Goal: Task Accomplishment & Management: Manage account settings

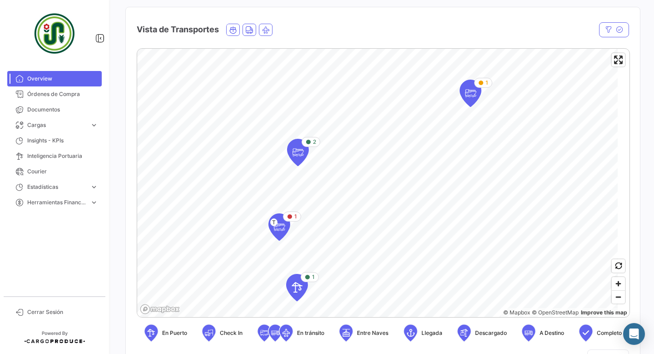
scroll to position [146, 0]
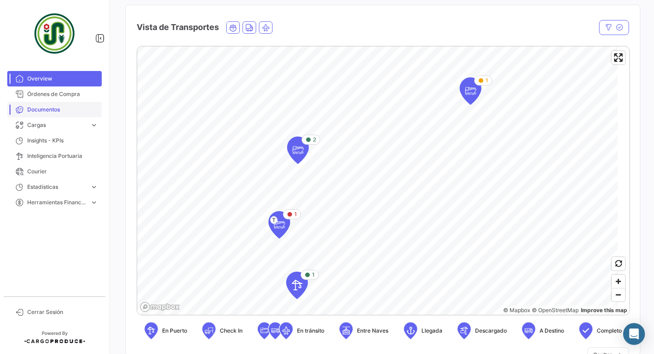
click at [48, 110] on span "Documentos" at bounding box center [62, 109] width 71 height 8
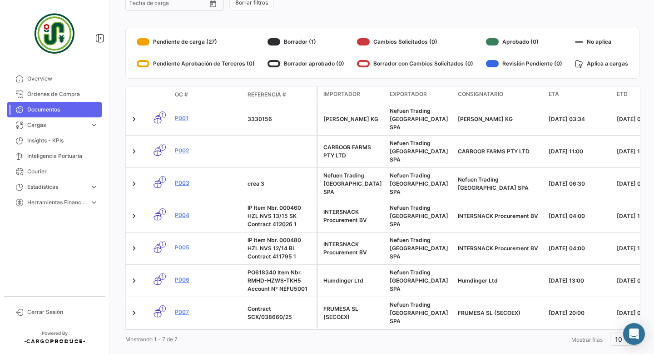
scroll to position [138, 0]
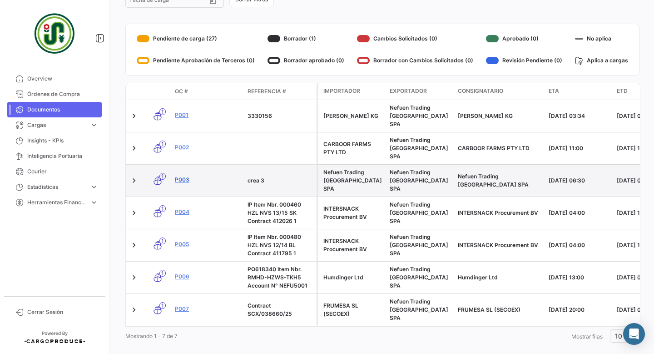
click at [187, 175] on link "P003" at bounding box center [207, 179] width 65 height 8
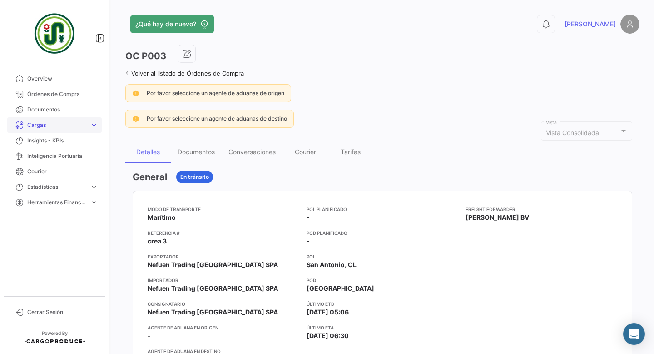
click at [44, 127] on span "Cargas" at bounding box center [56, 125] width 59 height 8
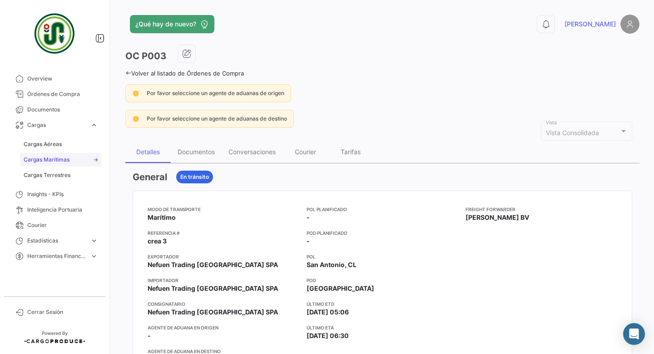
click at [48, 160] on span "Cargas Marítimas" at bounding box center [47, 159] width 46 height 8
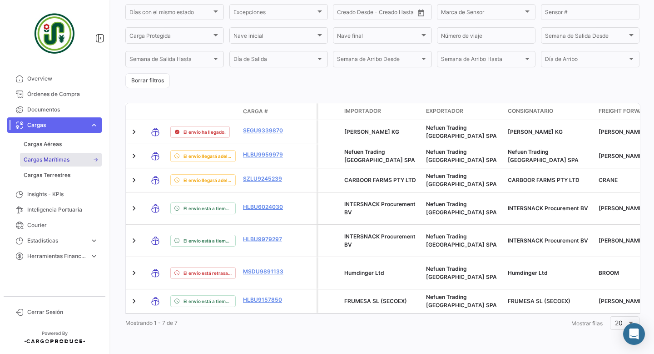
scroll to position [224, 0]
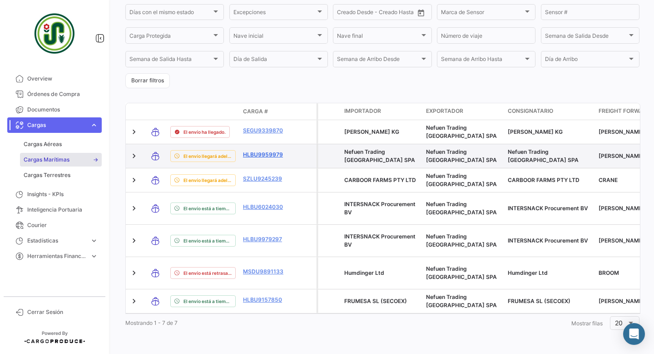
click at [274, 155] on link "HLBU9959979" at bounding box center [266, 154] width 47 height 8
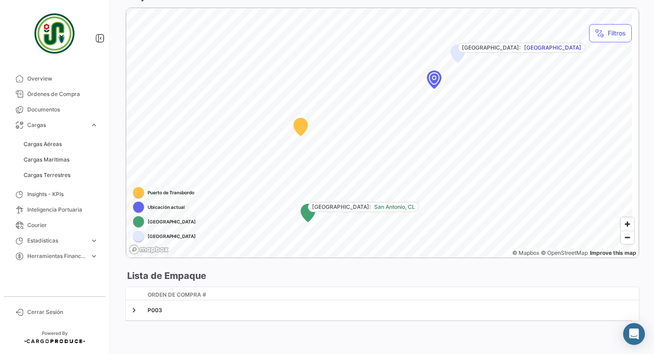
scroll to position [560, 0]
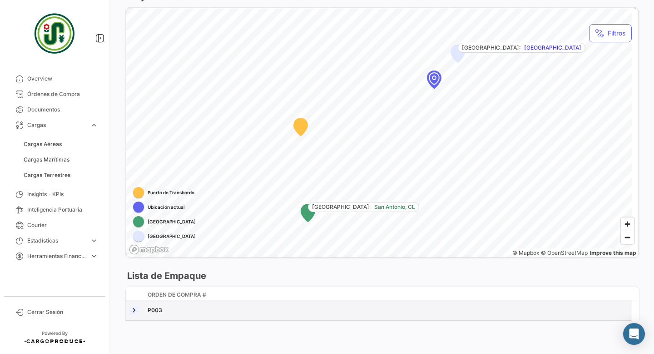
click at [138, 305] on link at bounding box center [134, 309] width 9 height 9
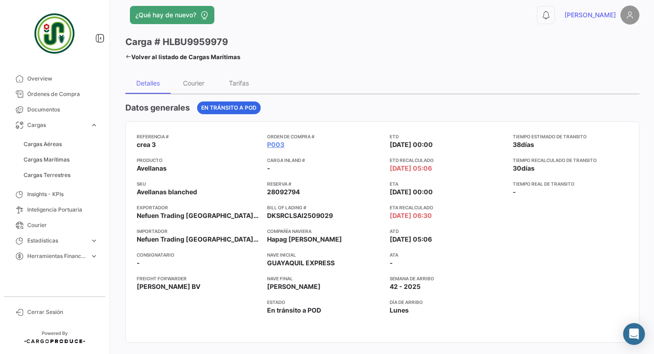
scroll to position [0, 0]
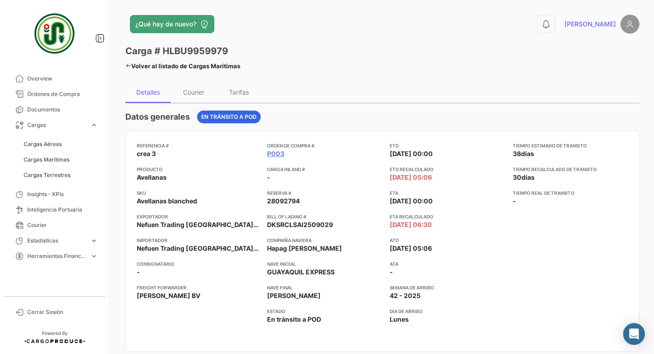
click at [131, 69] on icon at bounding box center [128, 66] width 6 height 6
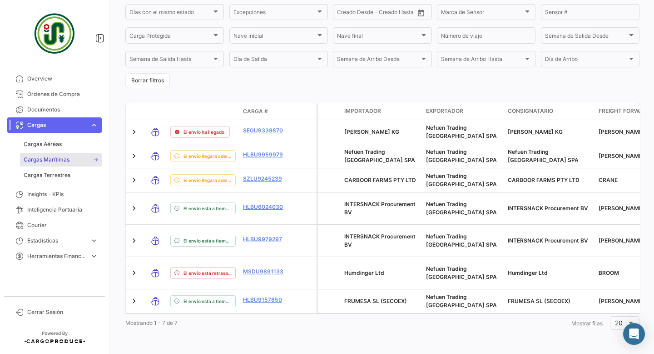
scroll to position [224, 0]
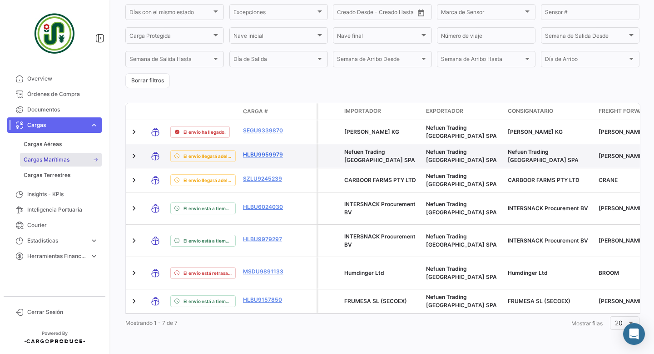
click at [269, 156] on link "HLBU9959979" at bounding box center [266, 154] width 47 height 8
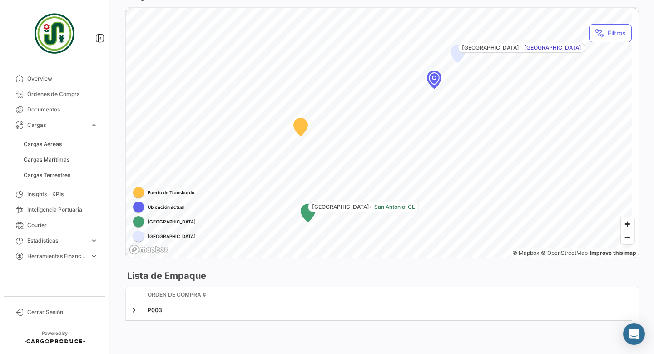
scroll to position [560, 0]
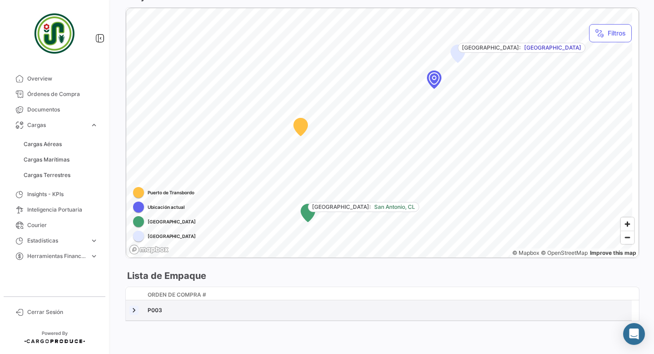
click at [138, 305] on link at bounding box center [134, 309] width 9 height 9
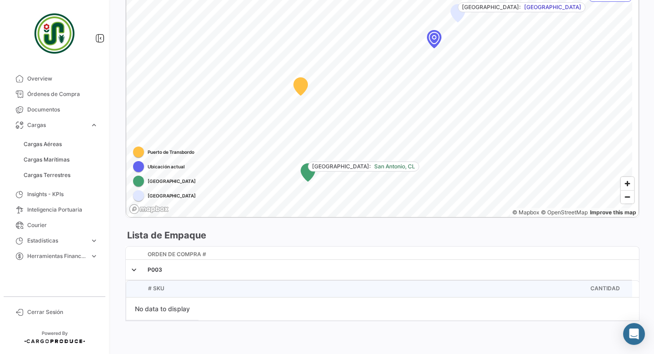
scroll to position [600, 0]
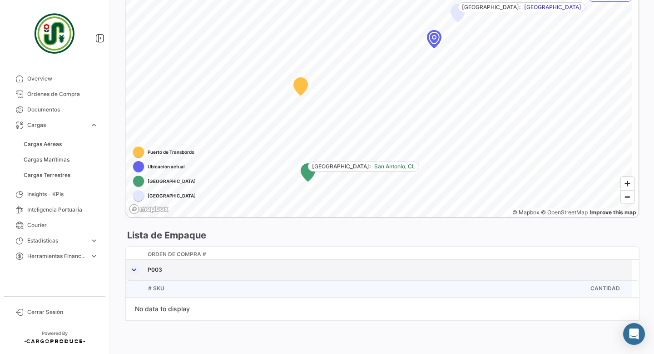
click at [139, 265] on link at bounding box center [134, 269] width 9 height 9
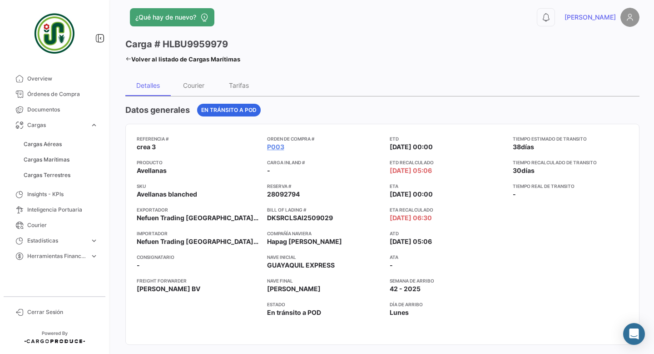
scroll to position [0, 0]
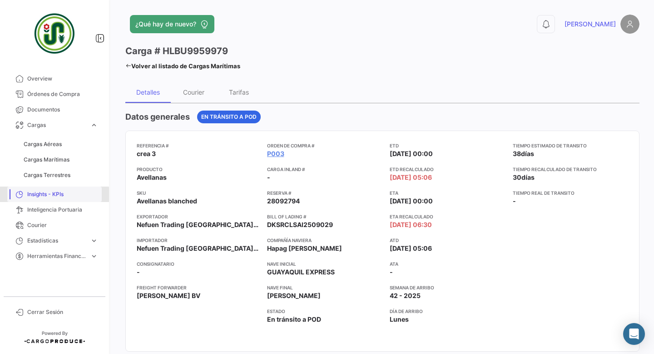
click at [44, 195] on span "Insights - KPIs" at bounding box center [62, 194] width 71 height 8
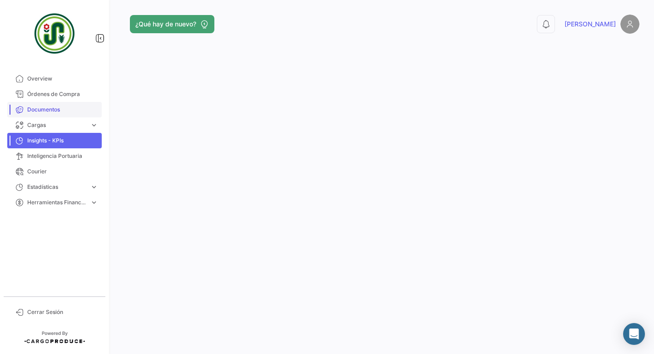
click at [42, 110] on span "Documentos" at bounding box center [62, 109] width 71 height 8
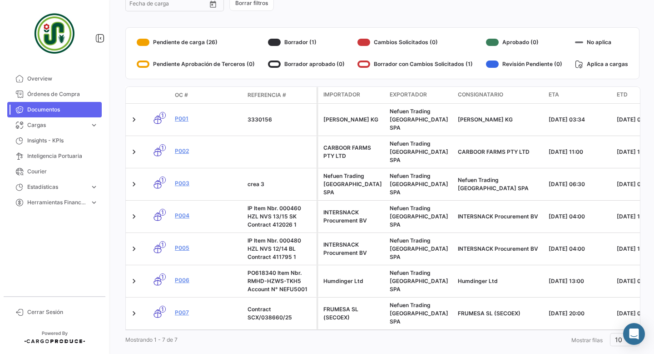
scroll to position [138, 0]
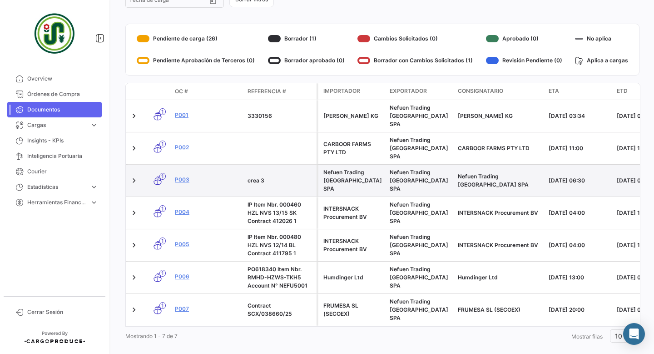
click at [162, 173] on icon at bounding box center [157, 180] width 9 height 19
click at [160, 173] on icon at bounding box center [157, 180] width 9 height 19
click at [137, 176] on link at bounding box center [134, 180] width 9 height 9
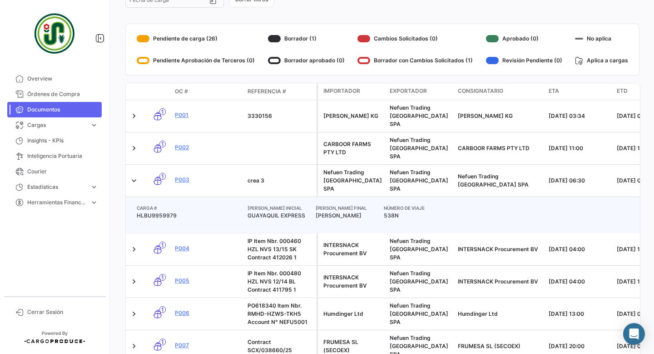
click at [349, 211] on span "[PERSON_NAME]" at bounding box center [346, 215] width 68 height 8
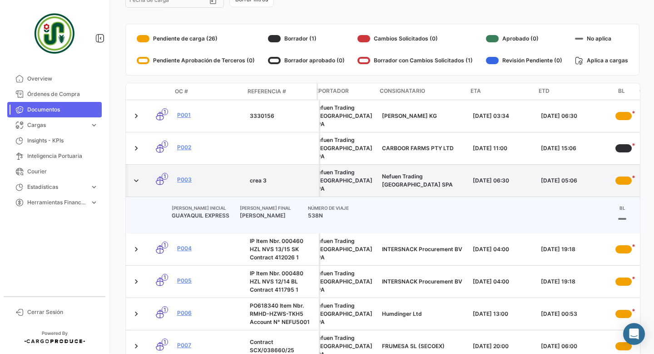
scroll to position [0, 194]
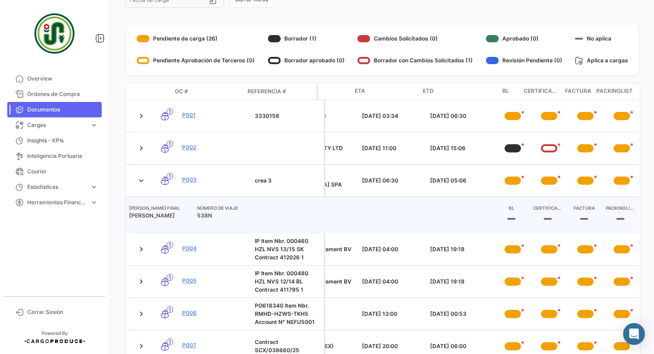
click at [378, 204] on div at bounding box center [448, 207] width 91 height 7
click at [40, 125] on span "Cargas" at bounding box center [56, 125] width 59 height 8
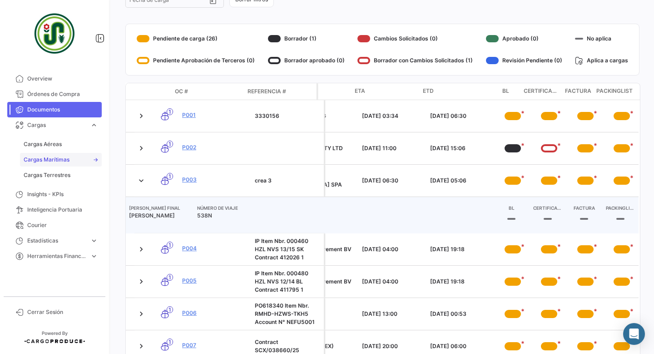
click at [52, 158] on span "Cargas Marítimas" at bounding box center [47, 159] width 46 height 8
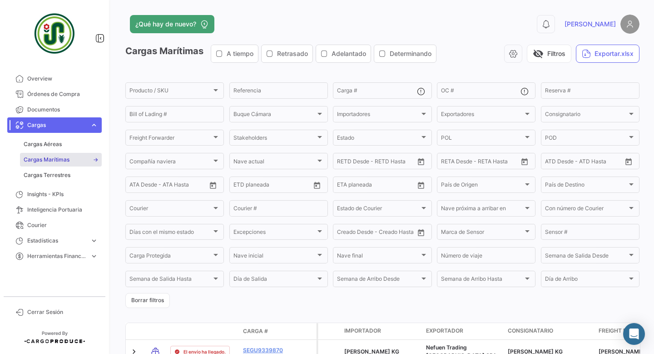
click at [47, 157] on span "Cargas Marítimas" at bounding box center [47, 159] width 46 height 8
click at [48, 110] on span "Documentos" at bounding box center [62, 109] width 71 height 8
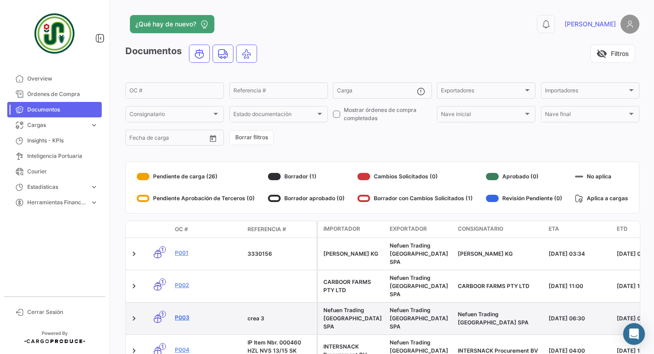
click at [185, 313] on link "P003" at bounding box center [207, 317] width 65 height 8
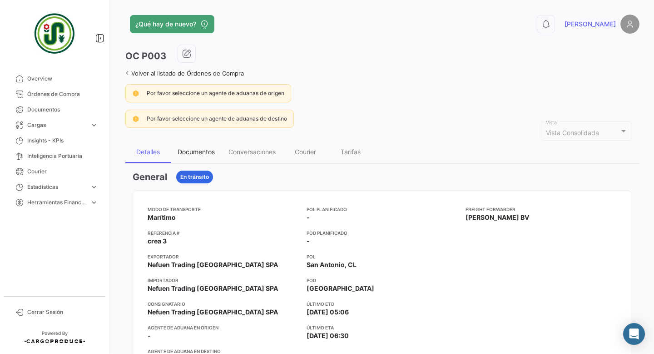
click at [203, 155] on div "Documentos" at bounding box center [196, 152] width 37 height 8
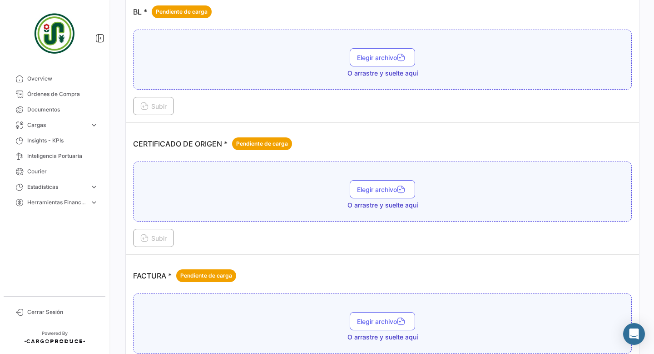
scroll to position [232, 0]
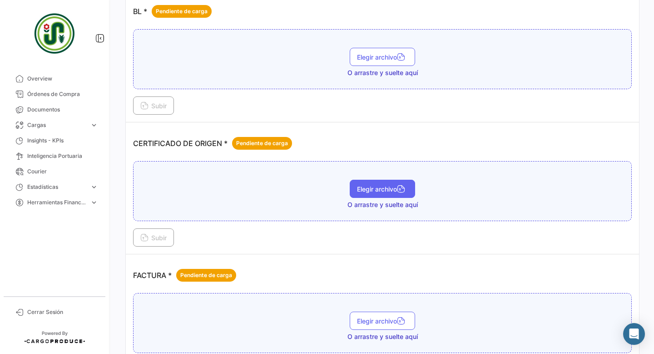
click at [366, 198] on button "Elegir archivo" at bounding box center [382, 189] width 65 height 18
click at [378, 115] on div "Subir" at bounding box center [382, 105] width 499 height 18
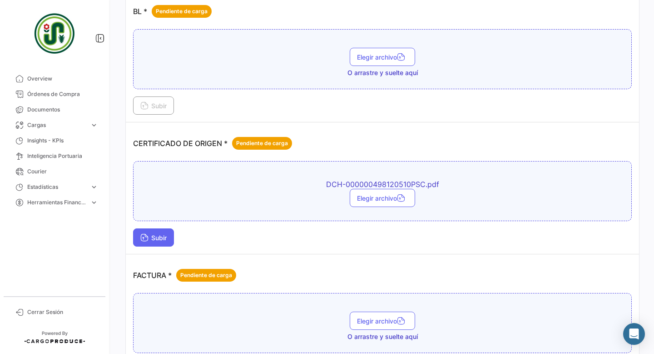
click at [165, 241] on span "Subir" at bounding box center [153, 238] width 26 height 8
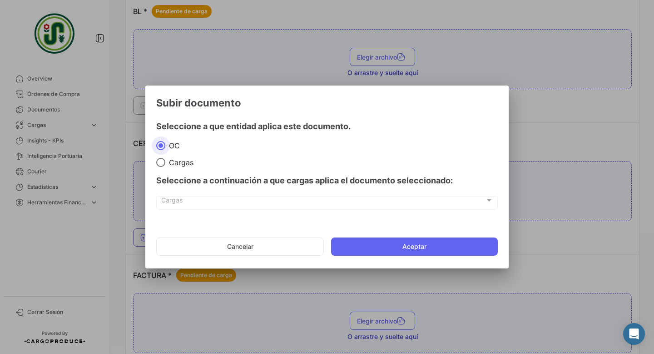
click at [161, 164] on span at bounding box center [160, 162] width 9 height 9
click at [161, 164] on input "Cargas" at bounding box center [160, 162] width 9 height 9
radio input "true"
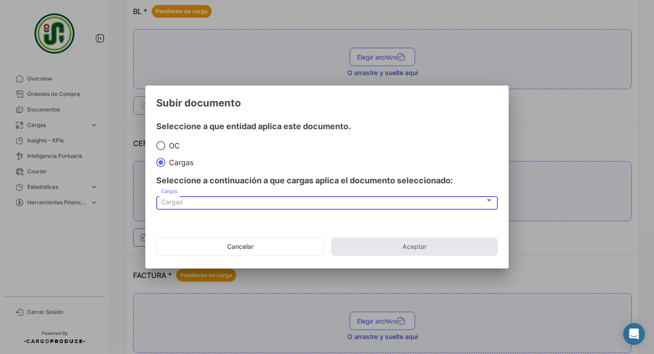
click at [378, 201] on div at bounding box center [489, 200] width 5 height 2
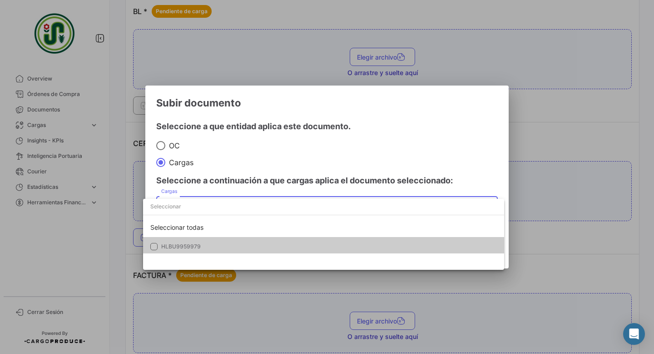
click at [154, 245] on mat-pseudo-checkbox at bounding box center [153, 246] width 7 height 7
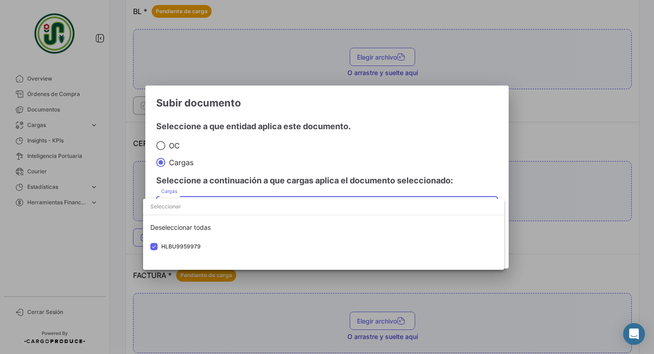
click at [378, 165] on div at bounding box center [327, 177] width 654 height 354
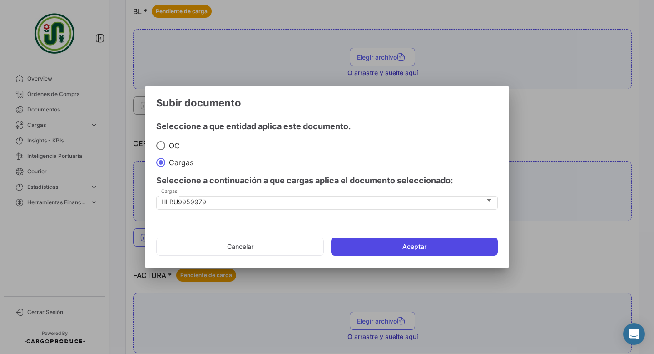
click at [378, 252] on button "Aceptar" at bounding box center [414, 246] width 167 height 18
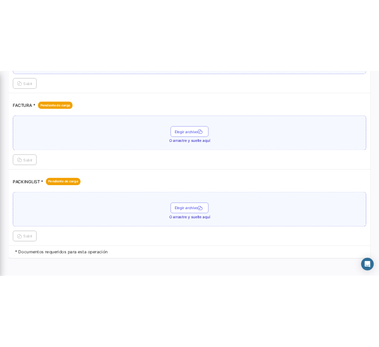
scroll to position [548, 0]
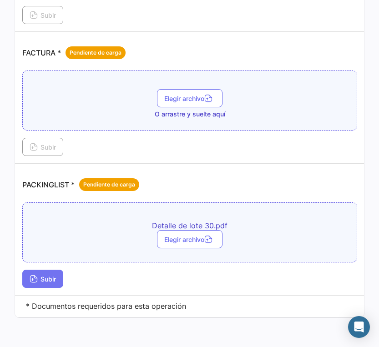
click at [50, 276] on span "Subir" at bounding box center [43, 279] width 26 height 8
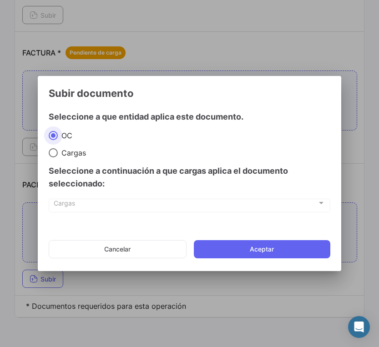
click at [54, 154] on span at bounding box center [53, 152] width 9 height 9
click at [54, 154] on input "Cargas" at bounding box center [53, 152] width 9 height 9
radio input "true"
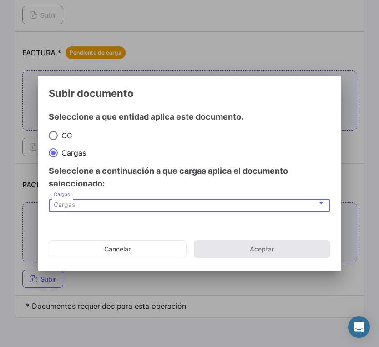
click at [103, 209] on div "Cargas" at bounding box center [185, 205] width 263 height 8
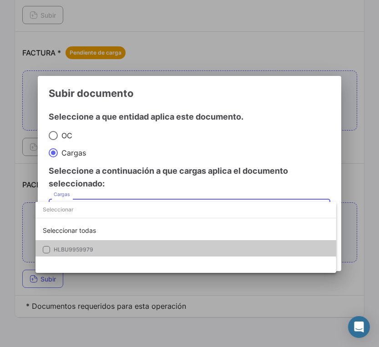
click at [47, 248] on mat-pseudo-checkbox at bounding box center [46, 249] width 7 height 7
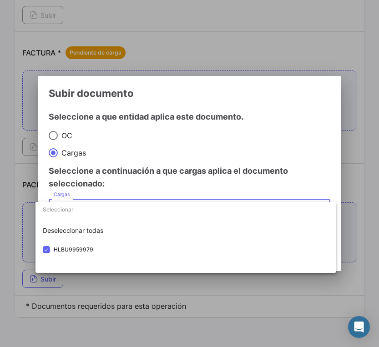
click at [304, 179] on div at bounding box center [189, 173] width 379 height 347
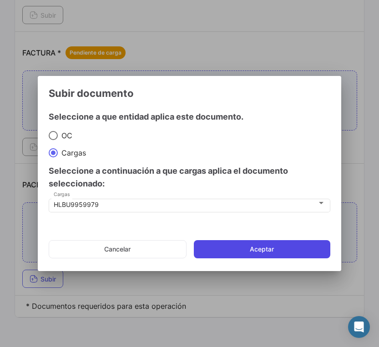
click at [262, 256] on button "Aceptar" at bounding box center [262, 249] width 136 height 18
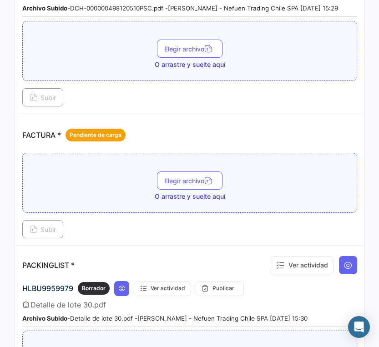
scroll to position [415, 0]
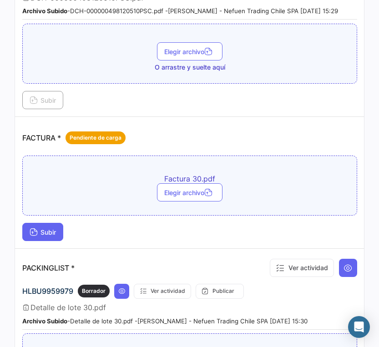
click at [54, 236] on span "Subir" at bounding box center [43, 232] width 26 height 8
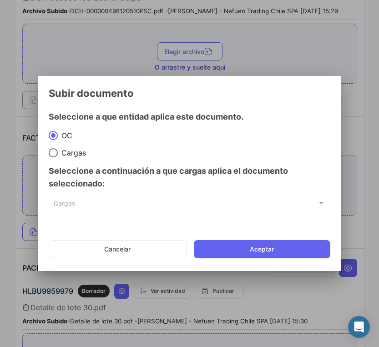
click at [88, 209] on span "Cargas" at bounding box center [185, 205] width 263 height 8
click at [93, 209] on span "Cargas" at bounding box center [185, 205] width 263 height 8
click at [321, 204] on div at bounding box center [321, 203] width 5 height 2
click at [319, 204] on div at bounding box center [321, 203] width 5 height 2
click at [56, 154] on span at bounding box center [53, 152] width 9 height 9
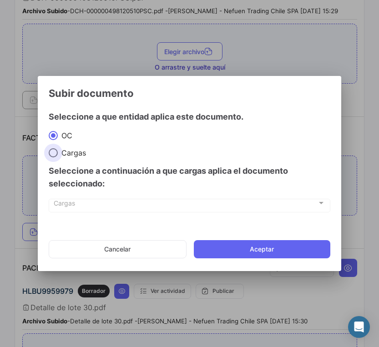
click at [56, 154] on input "Cargas" at bounding box center [53, 152] width 9 height 9
radio input "true"
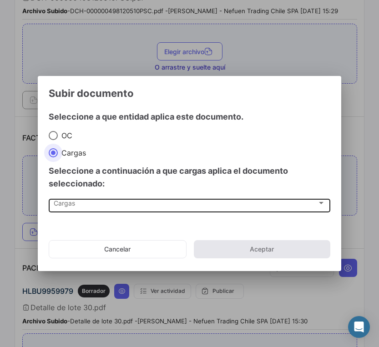
click at [320, 207] on div at bounding box center [321, 202] width 8 height 7
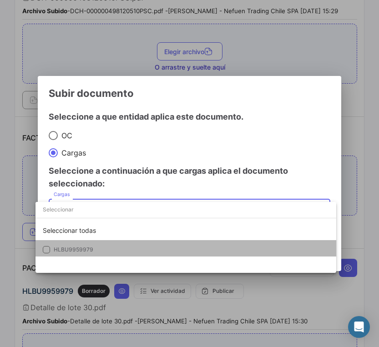
click at [47, 249] on mat-pseudo-checkbox at bounding box center [46, 249] width 7 height 7
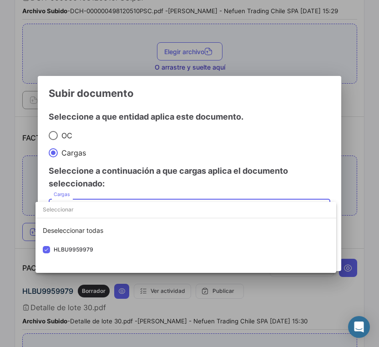
click at [360, 229] on div at bounding box center [189, 173] width 379 height 347
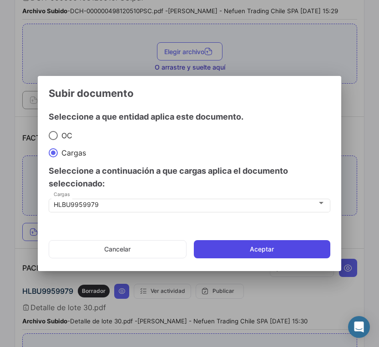
click at [273, 255] on button "Aceptar" at bounding box center [262, 249] width 136 height 18
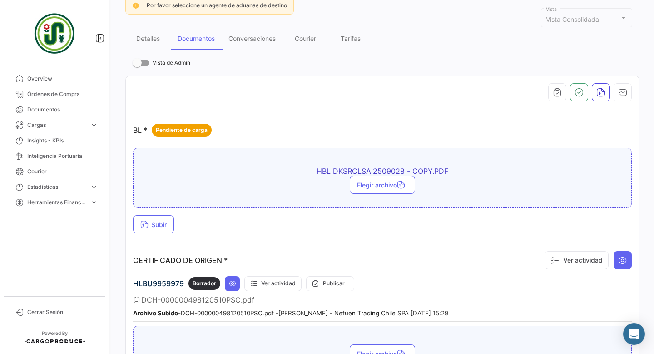
scroll to position [112, 0]
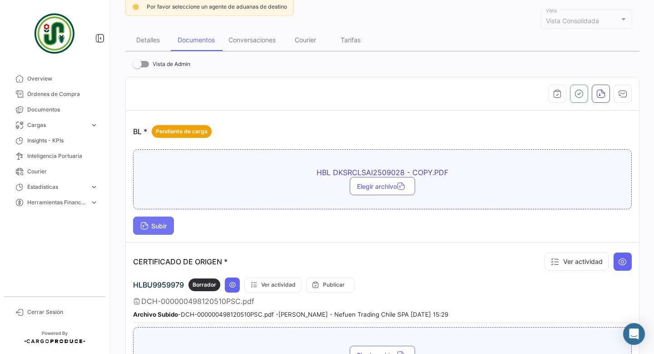
click at [161, 229] on span "Subir" at bounding box center [153, 226] width 26 height 8
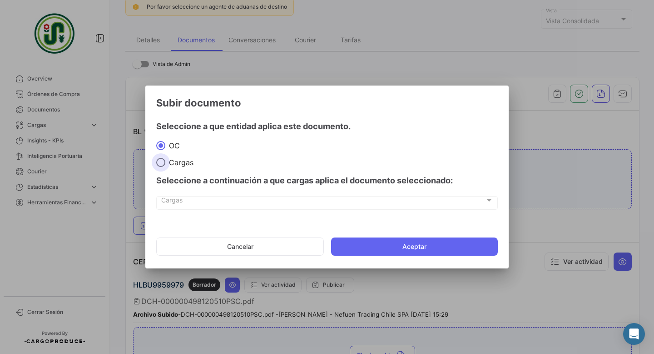
click at [160, 167] on span at bounding box center [160, 162] width 9 height 9
click at [160, 167] on input "Cargas" at bounding box center [160, 162] width 9 height 9
radio input "true"
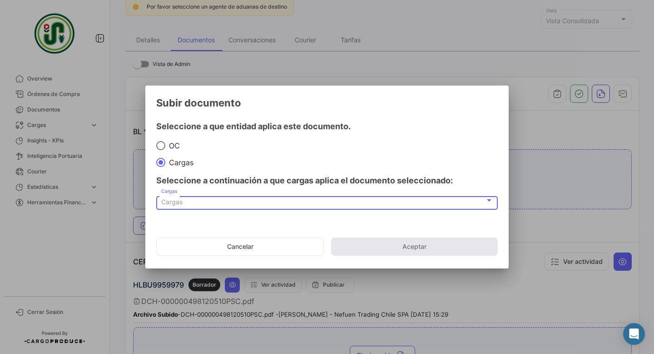
click at [312, 206] on div "Cargas" at bounding box center [323, 202] width 324 height 8
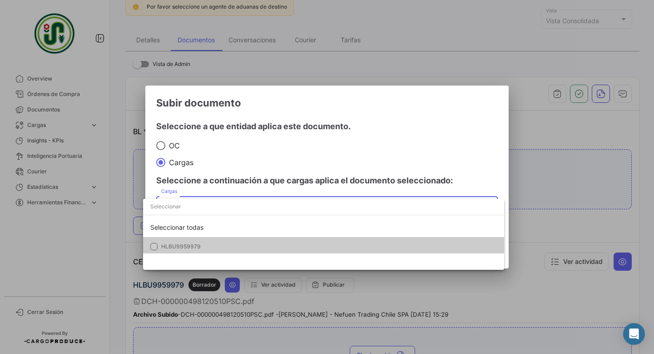
click at [177, 244] on span "HLBU9959979" at bounding box center [181, 246] width 40 height 7
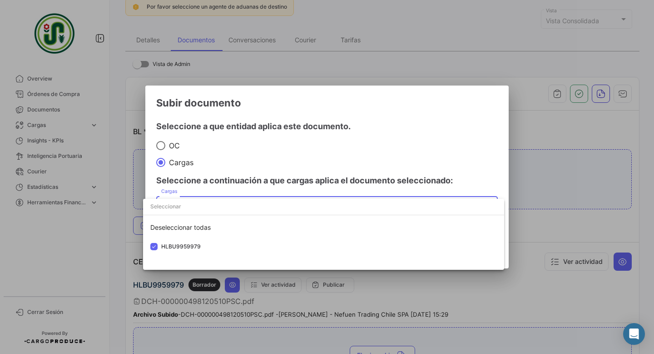
click at [378, 161] on div at bounding box center [327, 177] width 654 height 354
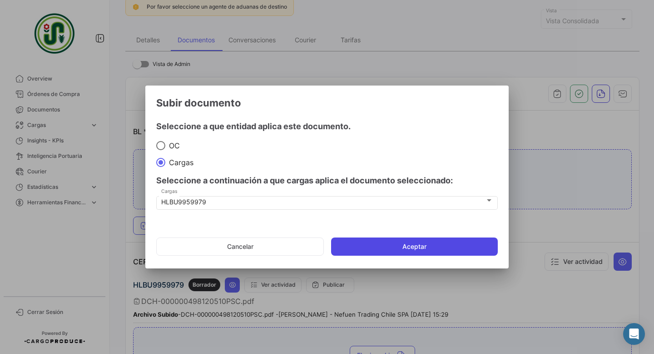
click at [378, 254] on button "Aceptar" at bounding box center [414, 246] width 167 height 18
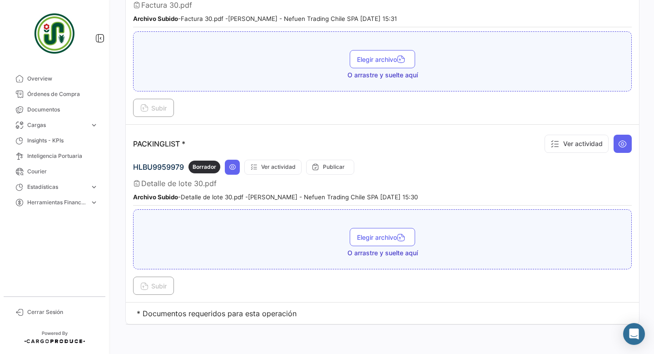
scroll to position [697, 0]
click at [378, 143] on app-document-grouped "PACKINGLIST * Ver actividad HLBU9959979 Borrador Ver actividad Publicar Detalle…" at bounding box center [382, 213] width 499 height 163
click at [47, 110] on span "Documentos" at bounding box center [62, 109] width 71 height 8
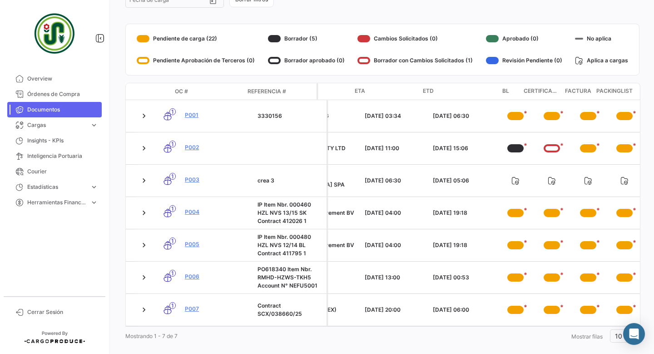
scroll to position [0, 194]
